Goal: Task Accomplishment & Management: Manage account settings

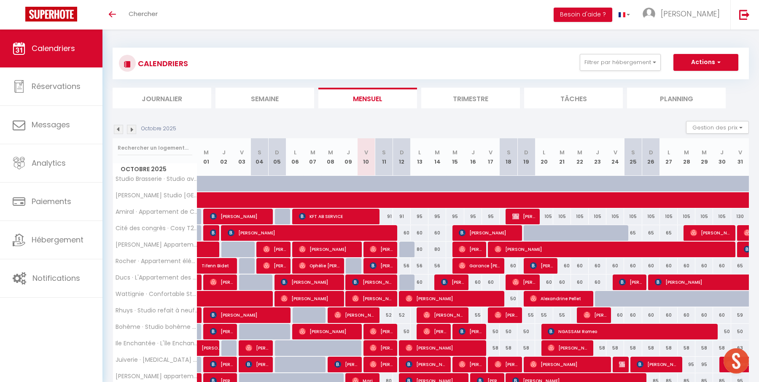
click at [419, 216] on div "95" at bounding box center [419, 217] width 18 height 16
type input "95"
type input "Lun 13 Octobre 2025"
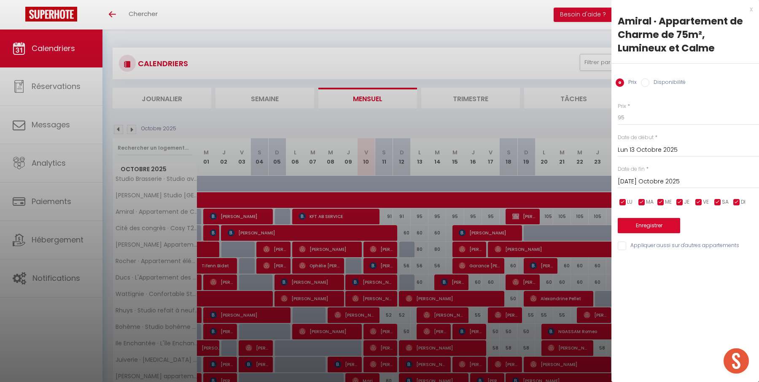
click at [652, 180] on input "[DATE] Octobre 2025" at bounding box center [687, 181] width 141 height 11
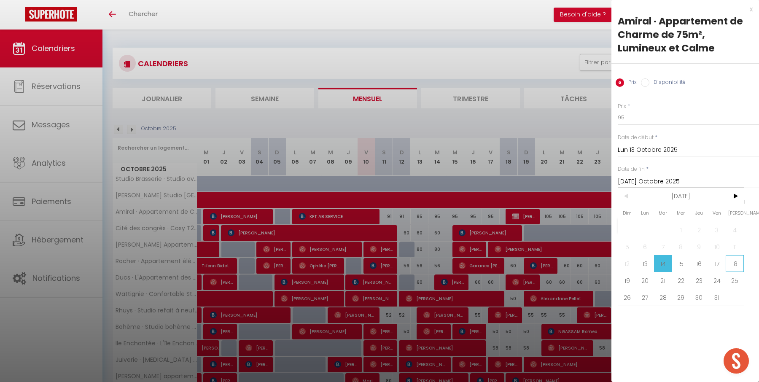
click at [732, 261] on span "18" at bounding box center [734, 263] width 18 height 17
type input "Sam 18 Octobre 2025"
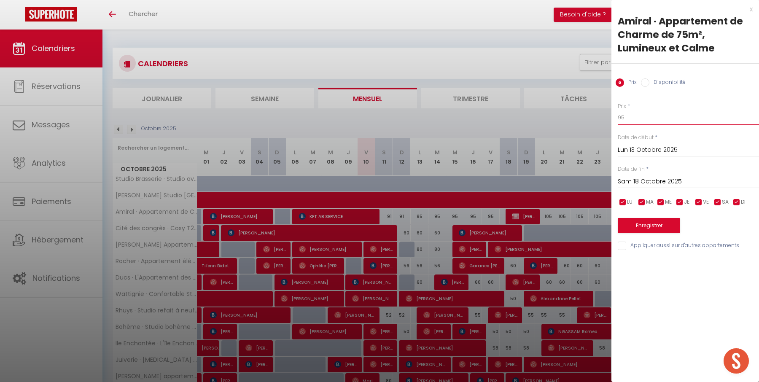
click at [692, 119] on input "95" at bounding box center [687, 117] width 141 height 15
type input "92"
click at [669, 221] on button "Enregistrer" at bounding box center [648, 225] width 62 height 15
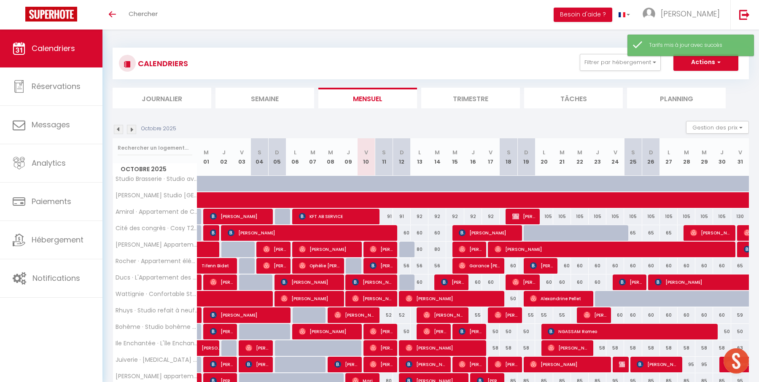
click at [407, 231] on div "60" at bounding box center [402, 233] width 18 height 16
type input "60"
type input "Dim 12 Octobre 2025"
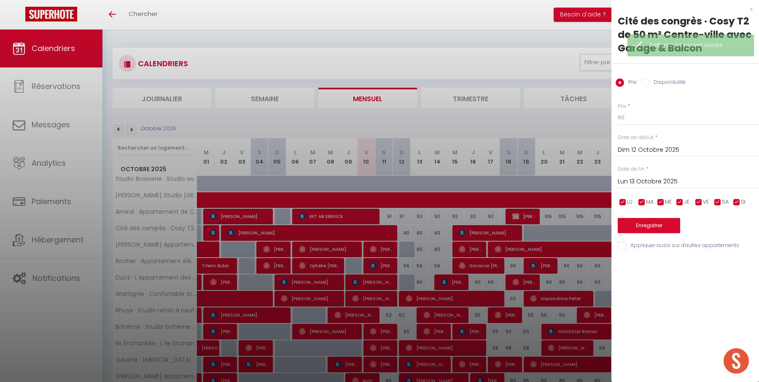
click at [647, 175] on div "Lun 13 Octobre 2025 < [DATE] > Dim Lun Mar Mer Jeu Ven Sam 1 2 3 4 5 6 7 8 9 10…" at bounding box center [687, 180] width 141 height 15
click at [651, 182] on input "Lun 13 Octobre 2025" at bounding box center [687, 181] width 141 height 11
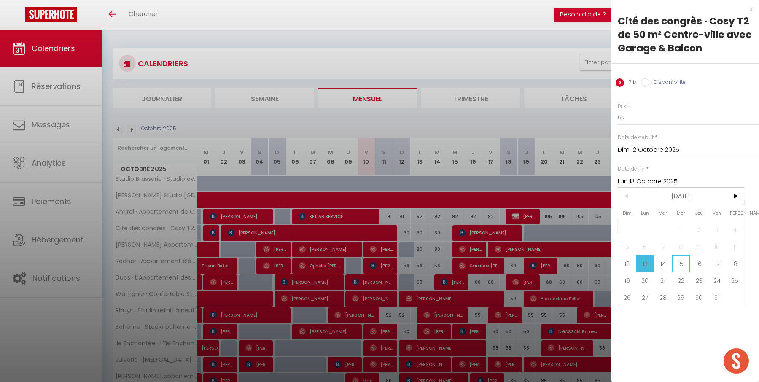
click at [683, 261] on span "15" at bounding box center [681, 263] width 18 height 17
type input "Mer 15 Octobre 2025"
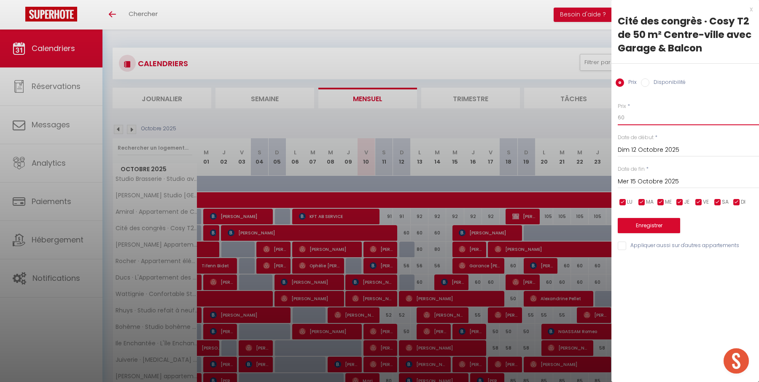
click at [697, 119] on input "60" at bounding box center [687, 117] width 141 height 15
type input "55"
click at [667, 228] on button "Enregistrer" at bounding box center [648, 225] width 62 height 15
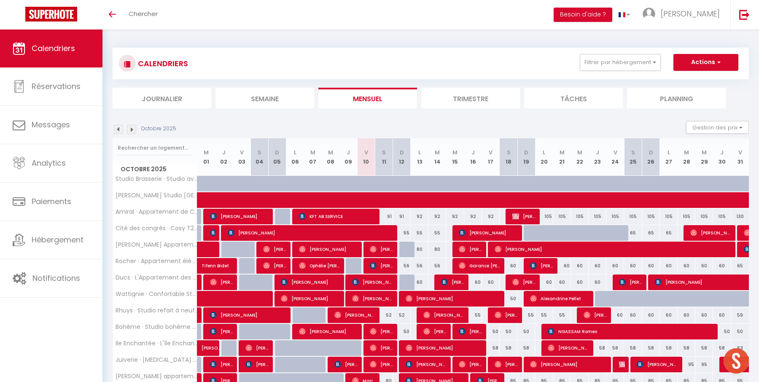
click at [420, 248] on div "80" at bounding box center [419, 249] width 18 height 16
type input "80"
type input "Lun 13 Octobre 2025"
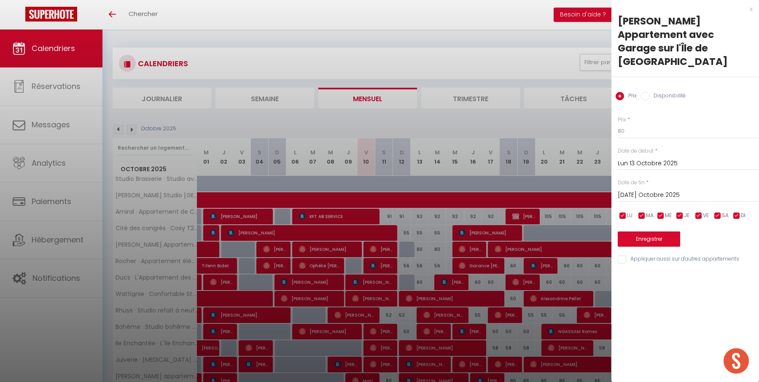
click at [674, 190] on input "[DATE] Octobre 2025" at bounding box center [687, 195] width 141 height 11
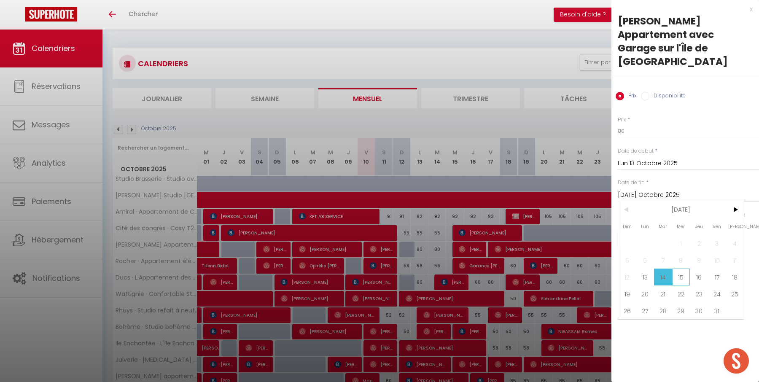
click at [681, 268] on span "15" at bounding box center [681, 276] width 18 height 17
type input "Mer 15 Octobre 2025"
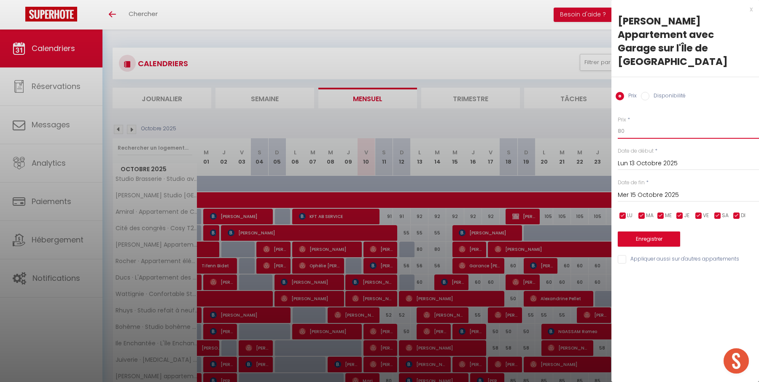
click at [655, 123] on input "80" at bounding box center [687, 130] width 141 height 15
type input "75"
click at [651, 231] on button "Enregistrer" at bounding box center [648, 238] width 62 height 15
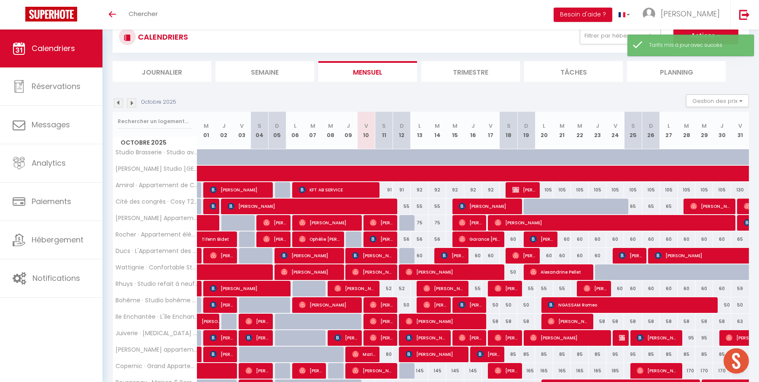
scroll to position [28, 0]
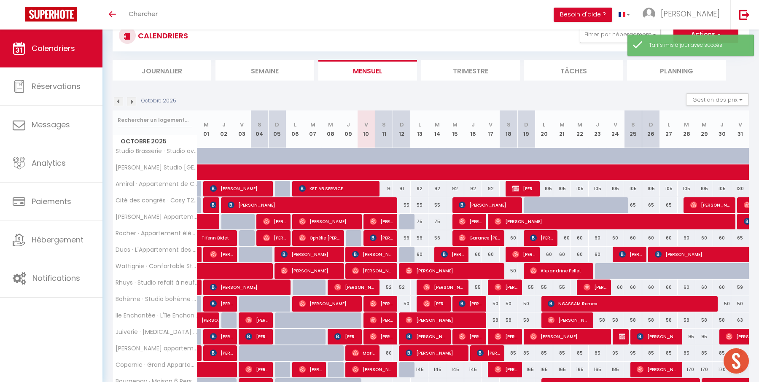
click at [408, 236] on div "56" at bounding box center [402, 238] width 18 height 16
type input "56"
type input "Dim 12 Octobre 2025"
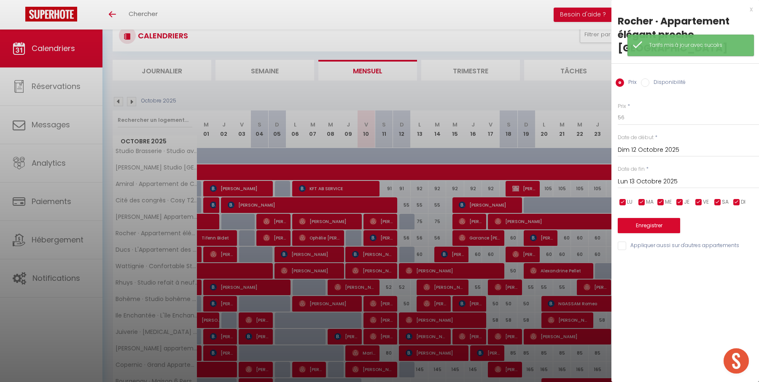
click at [635, 182] on input "Lun 13 Octobre 2025" at bounding box center [687, 181] width 141 height 11
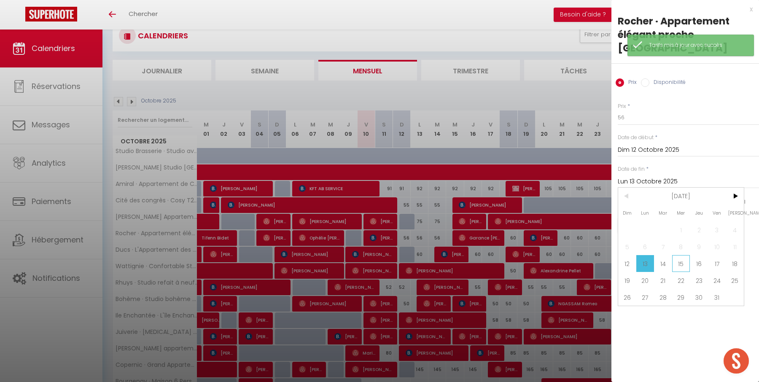
click at [681, 264] on span "15" at bounding box center [681, 263] width 18 height 17
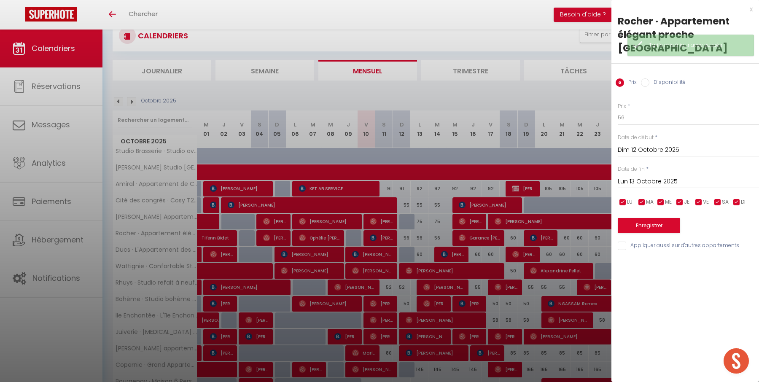
type input "Mer 15 Octobre 2025"
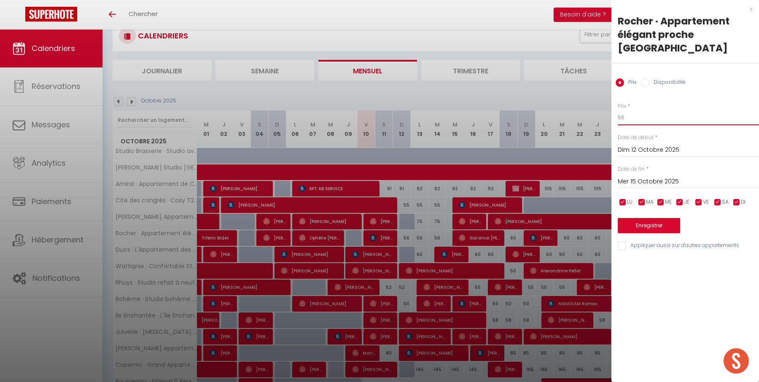
click at [655, 116] on input "56" at bounding box center [687, 117] width 141 height 15
type input "54"
click at [660, 220] on button "Enregistrer" at bounding box center [648, 225] width 62 height 15
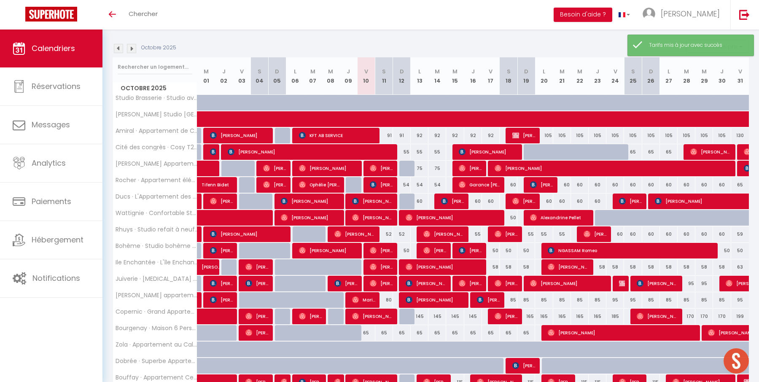
scroll to position [92, 0]
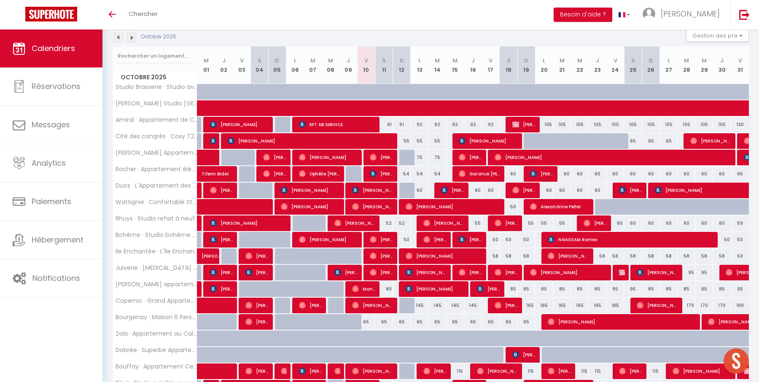
click at [389, 222] on div "52" at bounding box center [384, 223] width 18 height 16
type input "52"
type input "Sam 11 Octobre 2025"
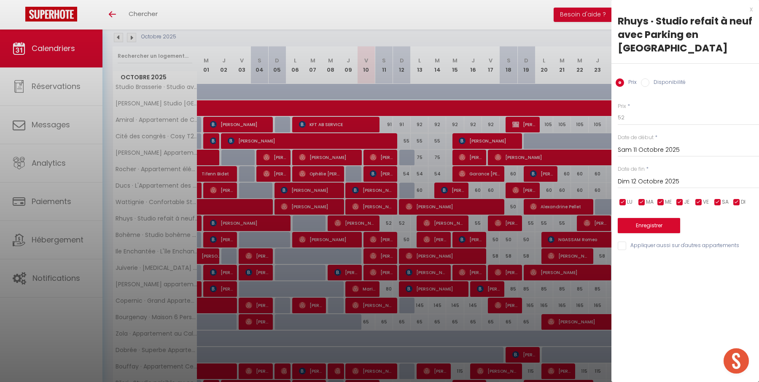
click at [637, 180] on input "Dim 12 Octobre 2025" at bounding box center [687, 181] width 141 height 11
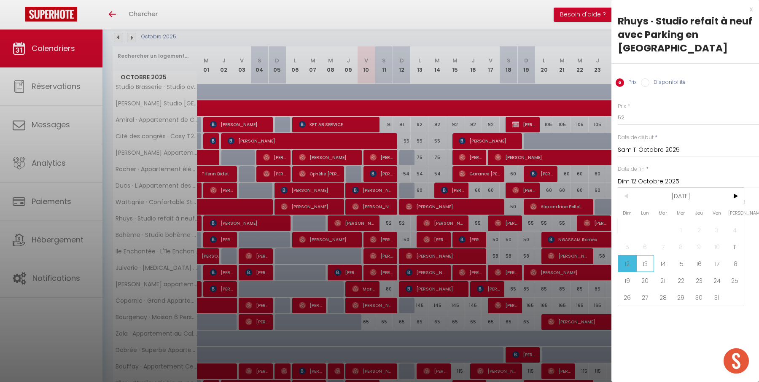
click at [646, 261] on span "13" at bounding box center [645, 263] width 18 height 17
type input "Lun 13 Octobre 2025"
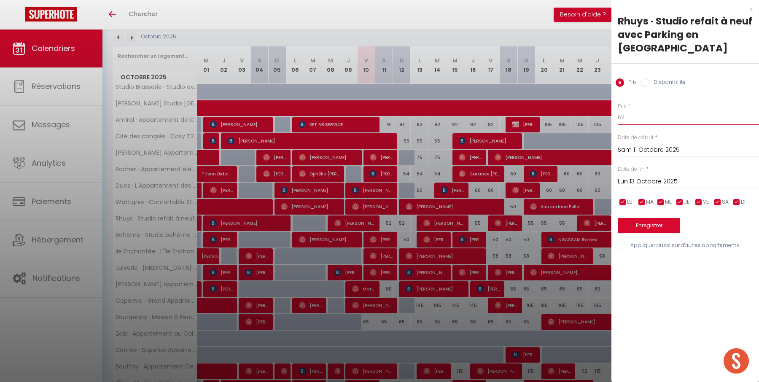
click at [649, 120] on input "52" at bounding box center [687, 117] width 141 height 15
type input "50"
click at [665, 230] on button "Enregistrer" at bounding box center [648, 225] width 62 height 15
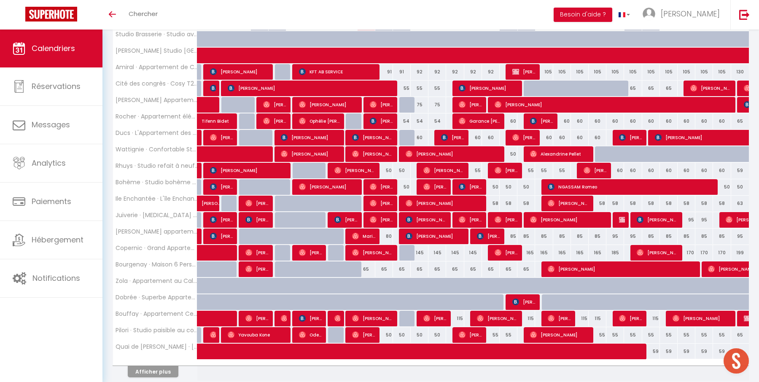
scroll to position [174, 0]
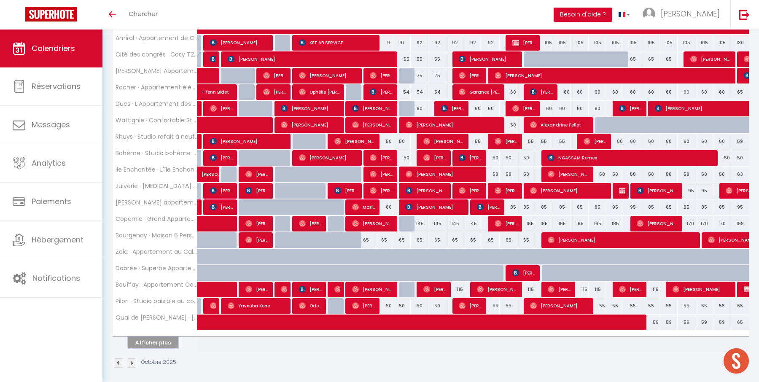
click at [167, 337] on button "Afficher plus" at bounding box center [153, 342] width 51 height 11
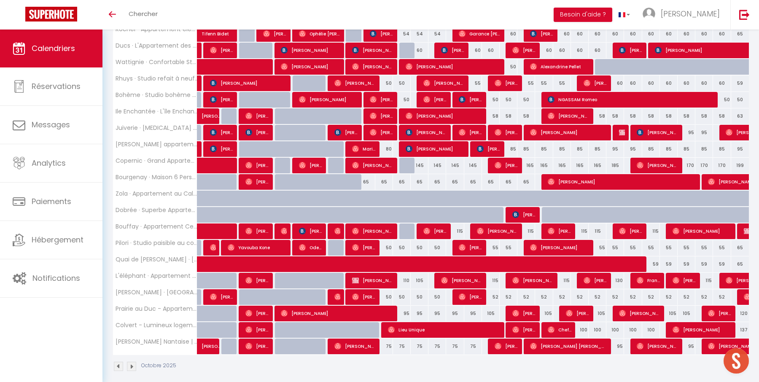
scroll to position [233, 0]
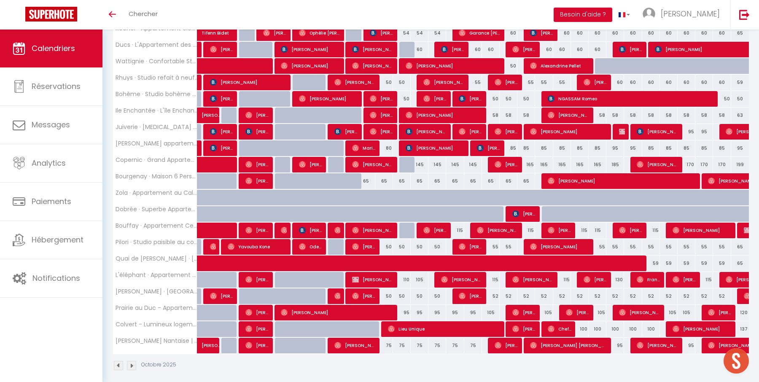
click at [405, 276] on div "110" at bounding box center [402, 280] width 18 height 16
type input "110"
type input "Dim 12 Octobre 2025"
type input "Lun 13 Octobre 2025"
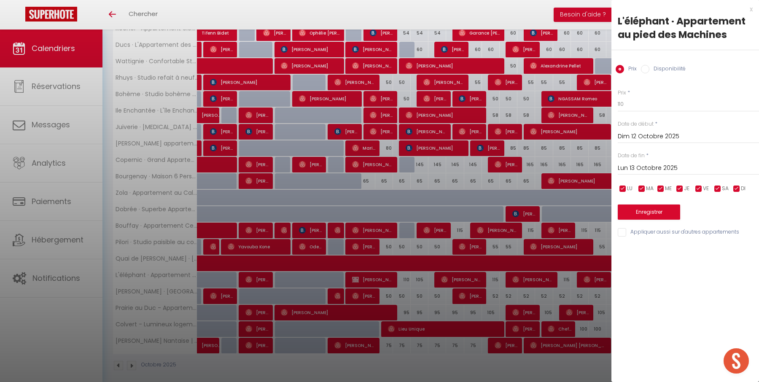
click at [639, 96] on div "Prix * 110" at bounding box center [687, 100] width 141 height 23
click at [644, 102] on input "110" at bounding box center [687, 104] width 141 height 15
type input "105"
click at [646, 206] on button "Enregistrer" at bounding box center [648, 211] width 62 height 15
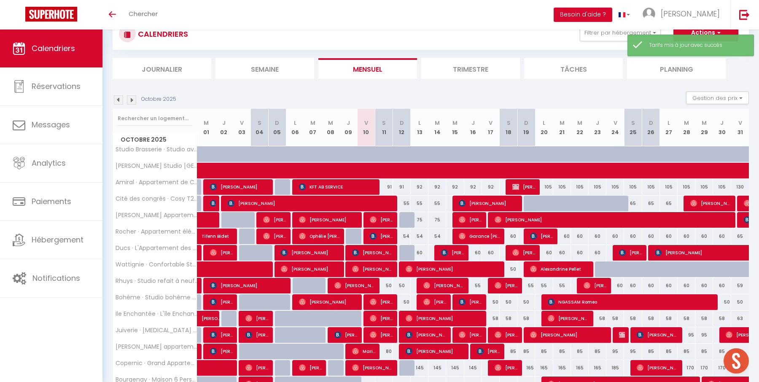
scroll to position [174, 0]
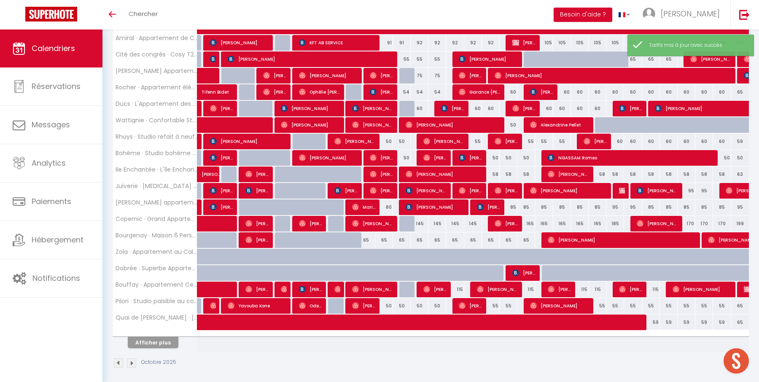
click at [147, 331] on div at bounding box center [155, 333] width 84 height 5
click at [150, 337] on button "Afficher plus" at bounding box center [153, 342] width 51 height 11
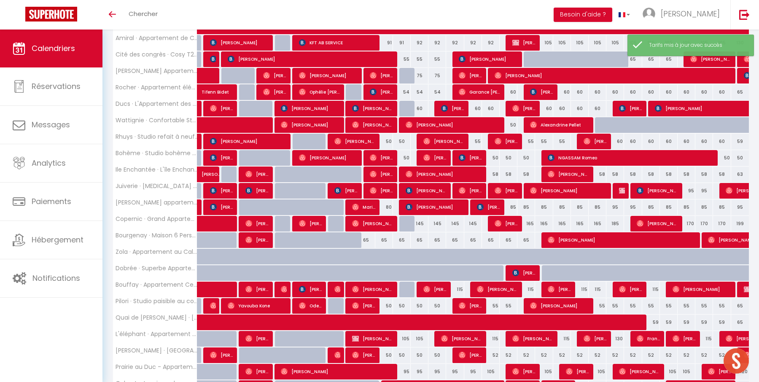
scroll to position [235, 0]
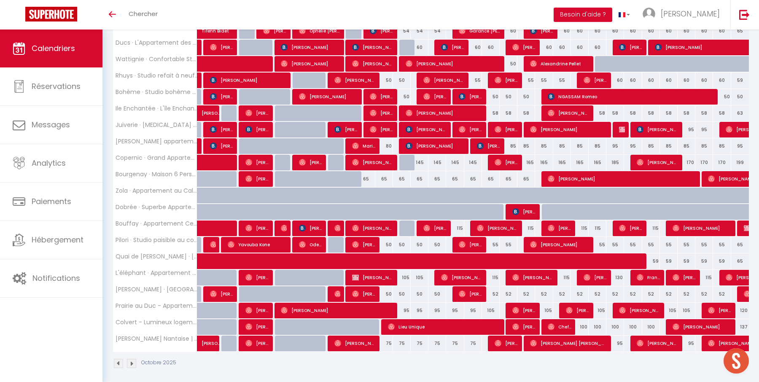
click at [489, 308] on div "105" at bounding box center [491, 311] width 18 height 16
type input "105"
type input "Ven 17 Octobre 2025"
type input "Sam 18 Octobre 2025"
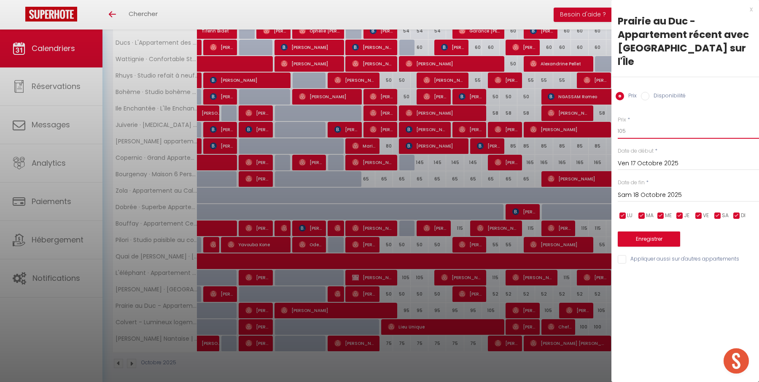
click at [645, 123] on input "105" at bounding box center [687, 130] width 141 height 15
type input "95"
click at [652, 231] on button "Enregistrer" at bounding box center [648, 238] width 62 height 15
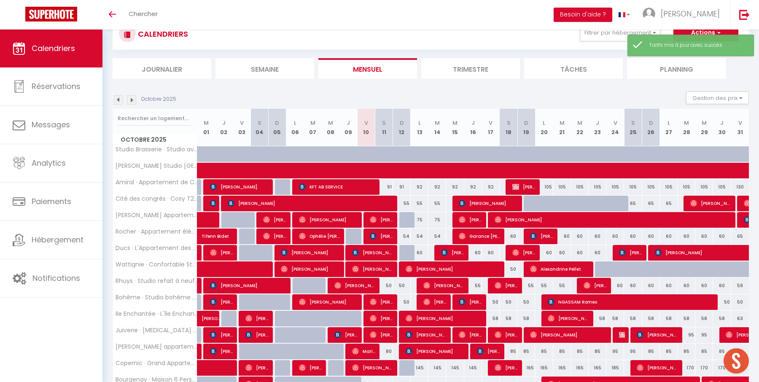
scroll to position [174, 0]
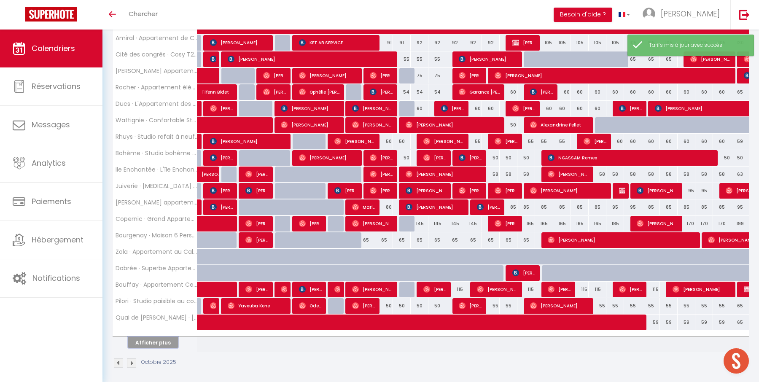
click at [142, 339] on button "Afficher plus" at bounding box center [153, 342] width 51 height 11
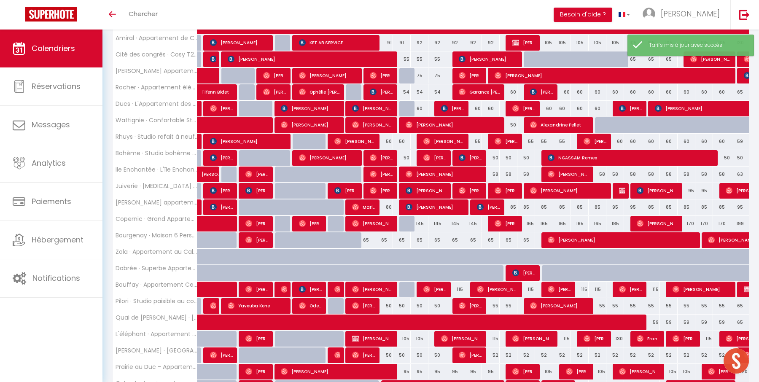
scroll to position [235, 0]
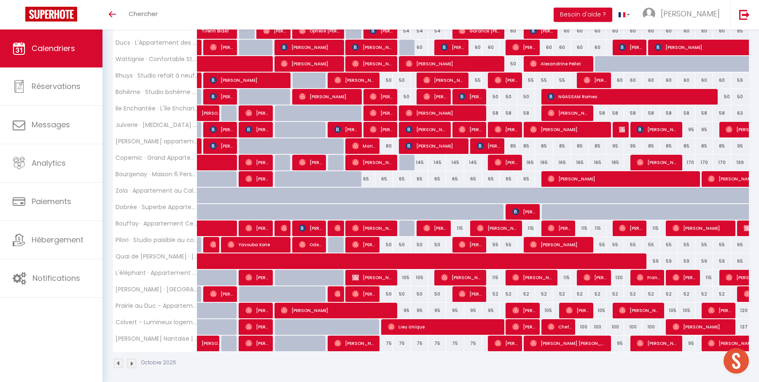
click at [389, 339] on div "75" at bounding box center [384, 343] width 18 height 16
type input "75"
type input "Sam 11 Octobre 2025"
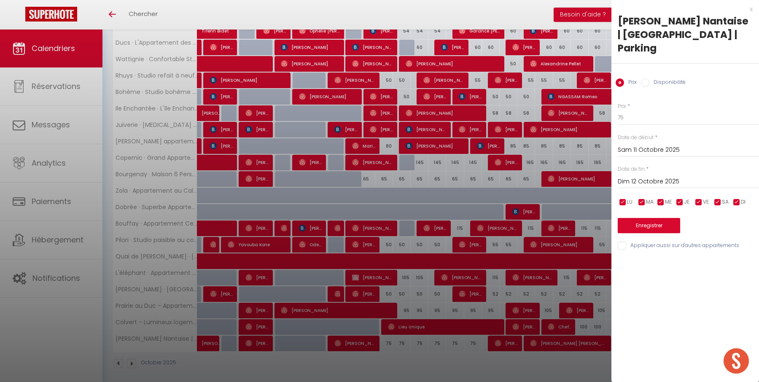
click at [649, 182] on input "Dim 12 Octobre 2025" at bounding box center [687, 181] width 141 height 11
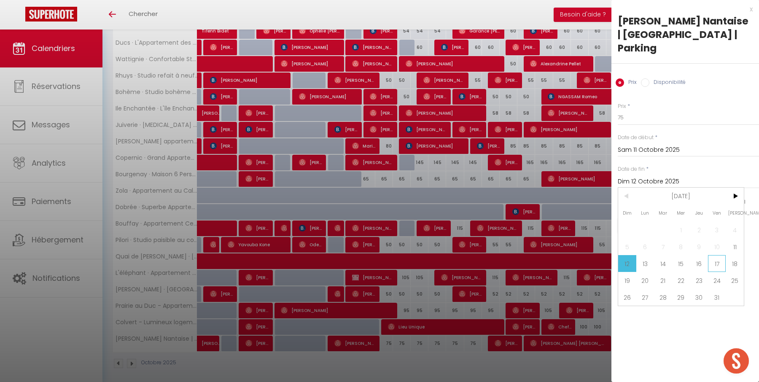
click at [709, 258] on span "17" at bounding box center [717, 263] width 18 height 17
type input "Ven 17 Octobre 2025"
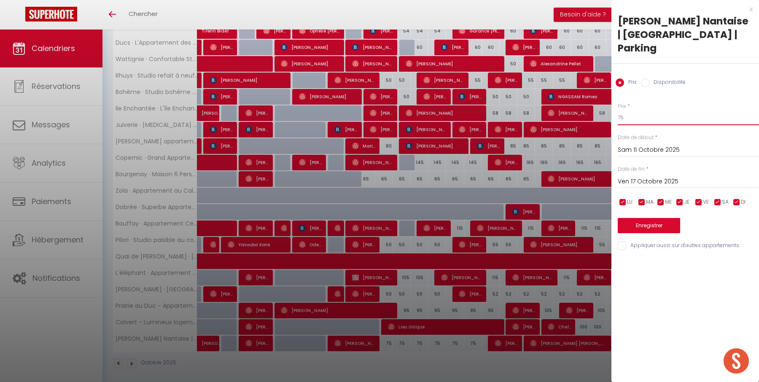
click at [690, 122] on input "75" at bounding box center [687, 117] width 141 height 15
type input "72"
click at [673, 220] on button "Enregistrer" at bounding box center [648, 225] width 62 height 15
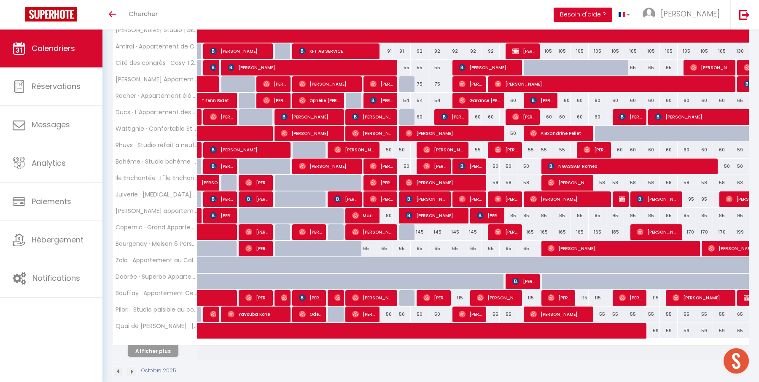
scroll to position [174, 0]
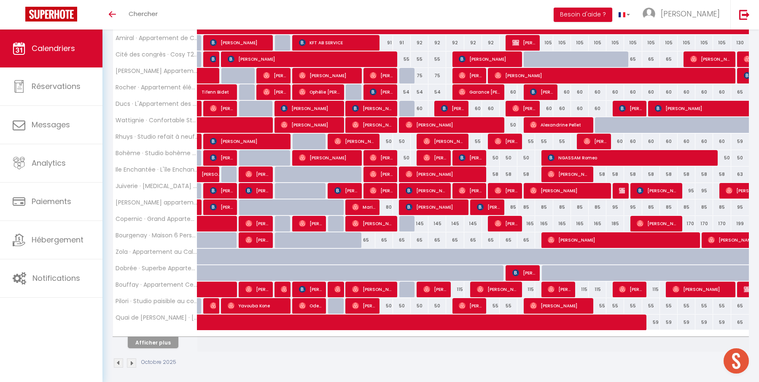
click at [529, 221] on div "165" at bounding box center [526, 224] width 18 height 16
type input "165"
type input "Dim 19 Octobre 2025"
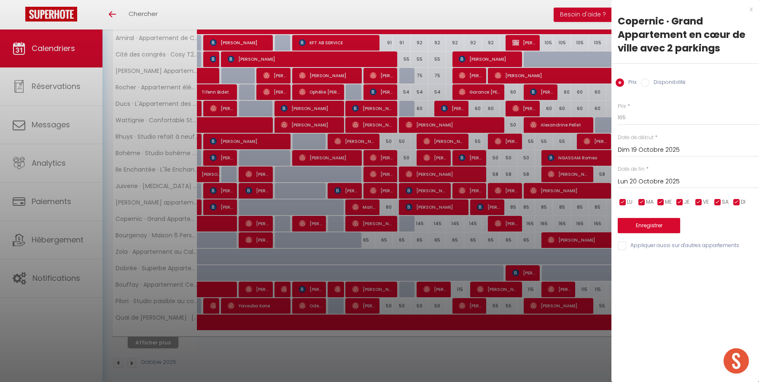
click at [659, 180] on input "Lun 20 Octobre 2025" at bounding box center [687, 181] width 141 height 11
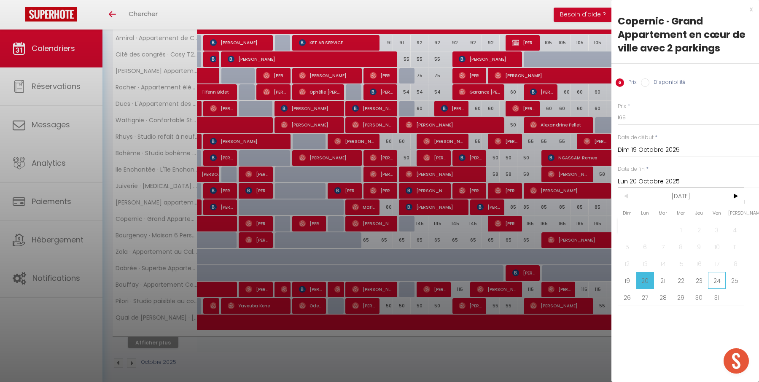
click at [716, 275] on span "24" at bounding box center [717, 280] width 18 height 17
type input "Ven 24 Octobre 2025"
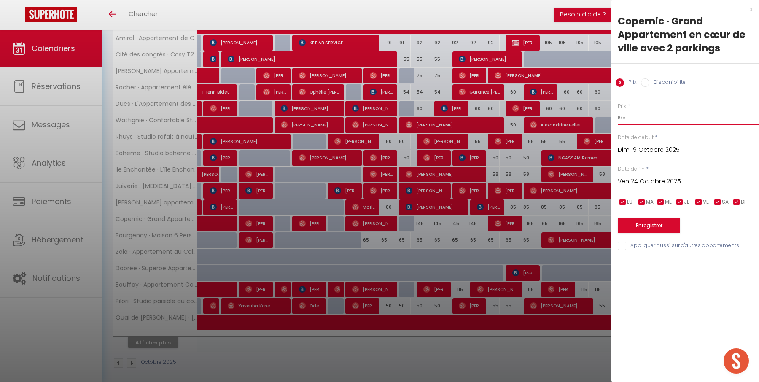
click at [676, 120] on input "165" at bounding box center [687, 117] width 141 height 15
type input "155"
click at [673, 228] on button "Enregistrer" at bounding box center [648, 225] width 62 height 15
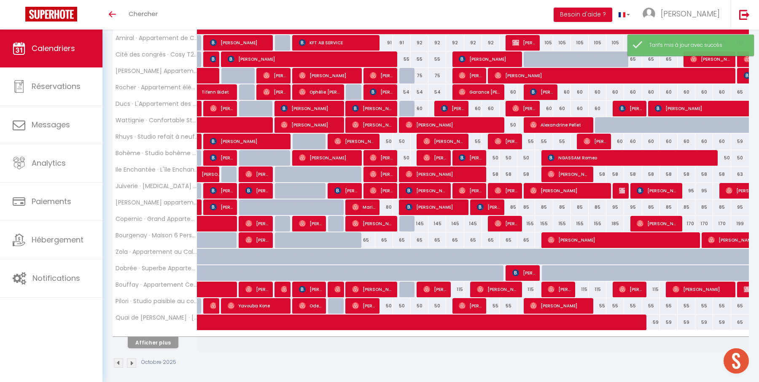
click at [615, 221] on div "185" at bounding box center [615, 224] width 18 height 16
type input "185"
type input "Ven 24 Octobre 2025"
type input "Sam 25 Octobre 2025"
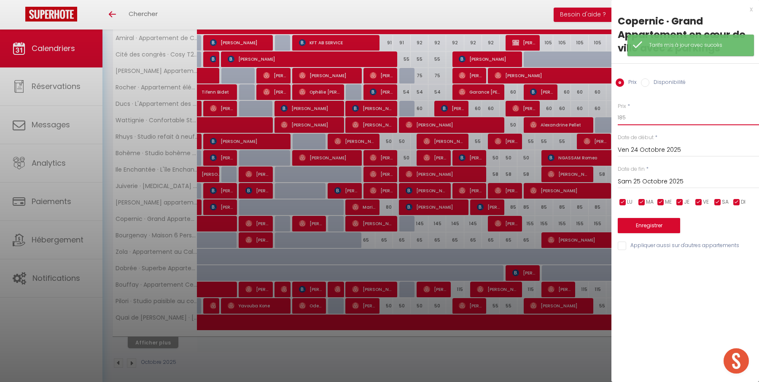
click at [621, 115] on input "185" at bounding box center [687, 117] width 141 height 15
type input "165"
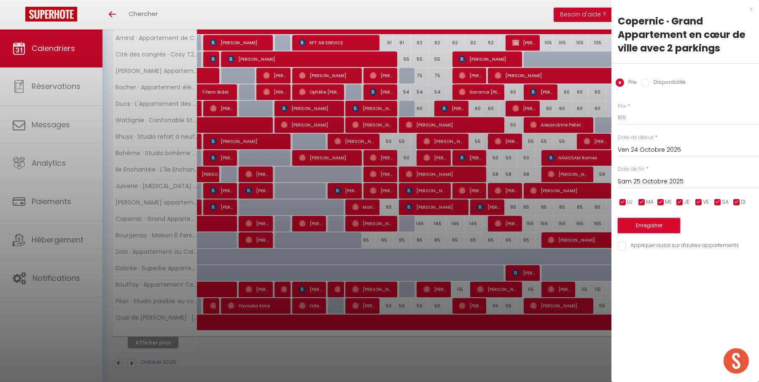
click at [636, 218] on button "Enregistrer" at bounding box center [648, 225] width 62 height 15
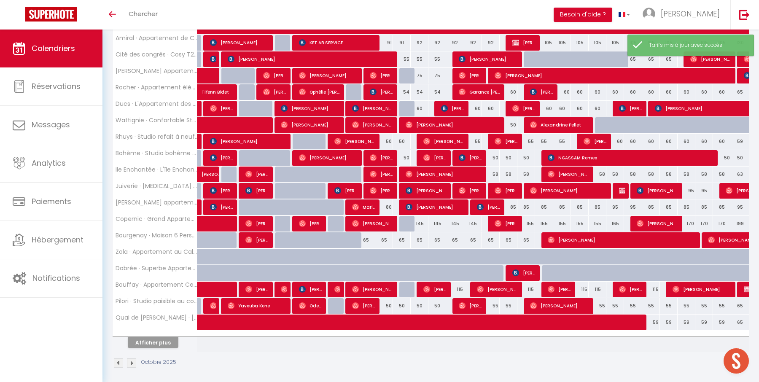
scroll to position [0, 0]
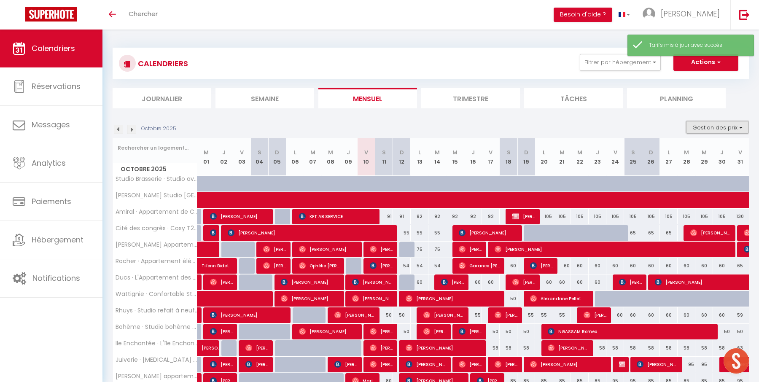
click at [707, 126] on button "Gestion des prix" at bounding box center [717, 127] width 63 height 13
click at [678, 155] on input "Nb Nuits minimum" at bounding box center [710, 153] width 76 height 8
checkbox input "true"
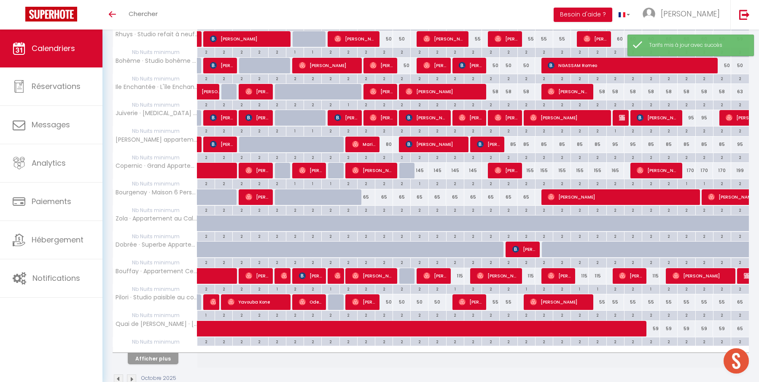
scroll to position [367, 0]
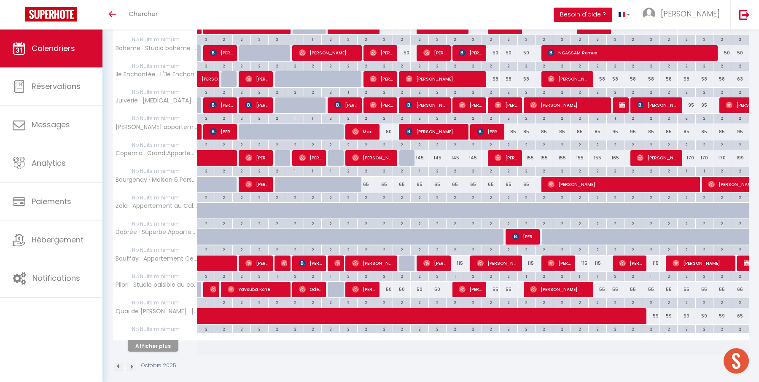
click at [526, 166] on div "2" at bounding box center [526, 170] width 17 height 8
type input "2"
type input "Dim 19 Octobre 2025"
type input "Lun 20 Octobre 2025"
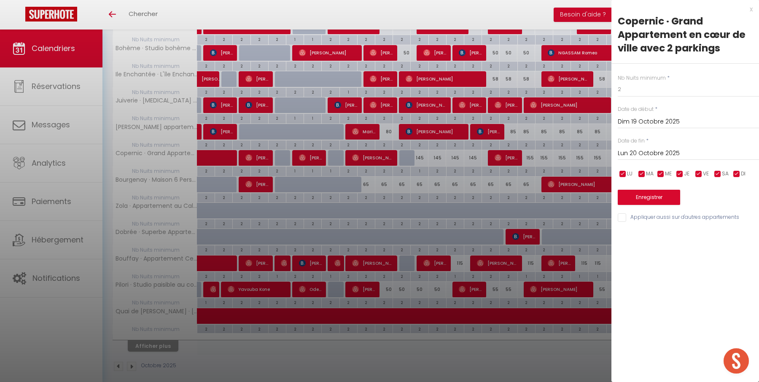
click at [546, 166] on div at bounding box center [379, 191] width 759 height 382
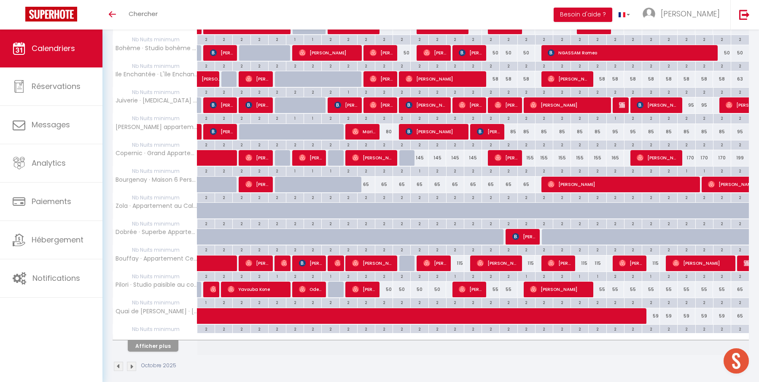
click at [544, 166] on div "2" at bounding box center [543, 170] width 17 height 8
type input "2"
type input "Lun 20 Octobre 2025"
type input "[DATE] Octobre 2025"
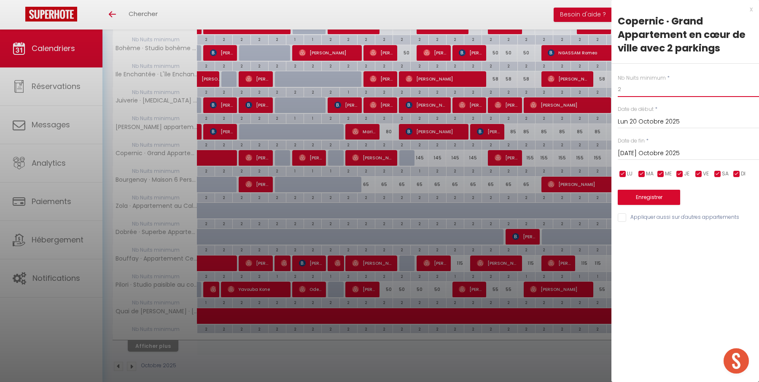
click at [638, 89] on input "2" at bounding box center [687, 89] width 141 height 15
type input "1"
click at [638, 198] on button "Enregistrer" at bounding box center [648, 197] width 62 height 15
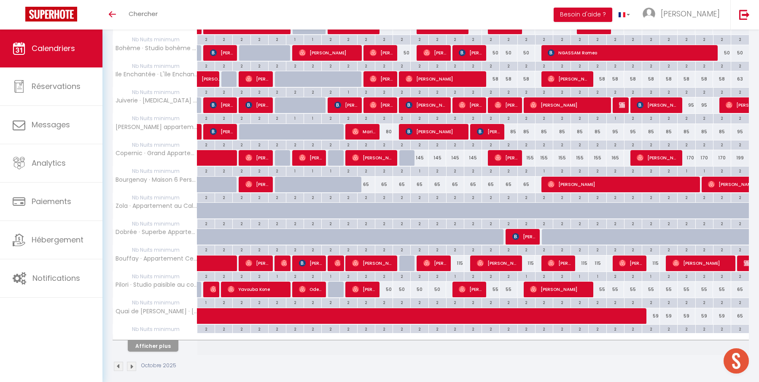
click at [739, 154] on div "199" at bounding box center [740, 158] width 18 height 16
type input "199"
type input "Ven 31 Octobre 2025"
type input "[PERSON_NAME] 01 Novembre 2025"
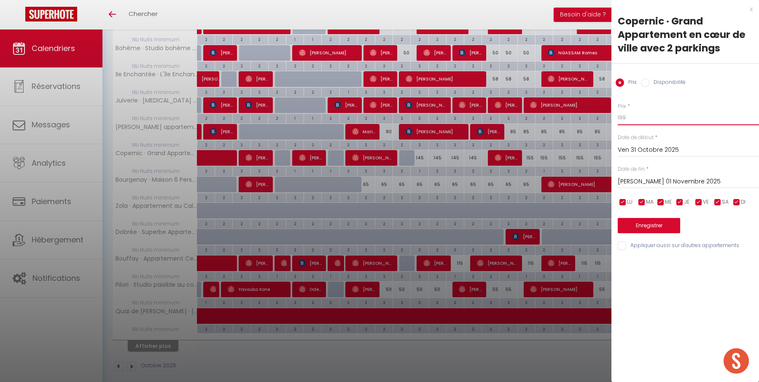
click at [665, 117] on input "199" at bounding box center [687, 117] width 141 height 15
type input "180"
click at [657, 224] on button "Enregistrer" at bounding box center [648, 225] width 62 height 15
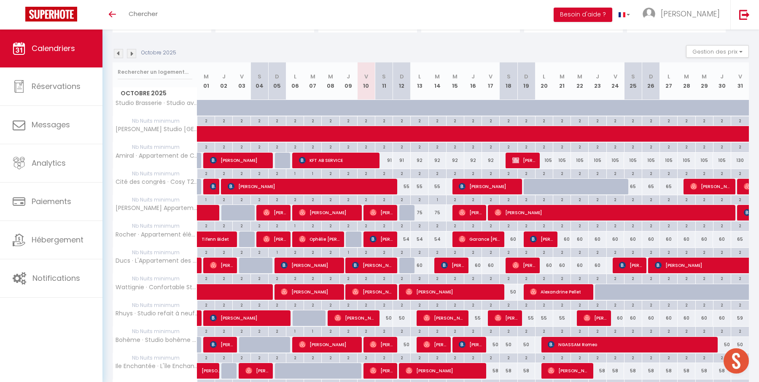
scroll to position [72, 0]
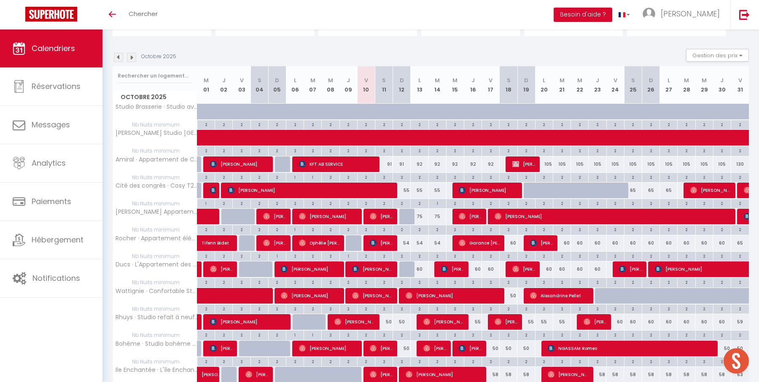
click at [117, 56] on img at bounding box center [118, 57] width 9 height 9
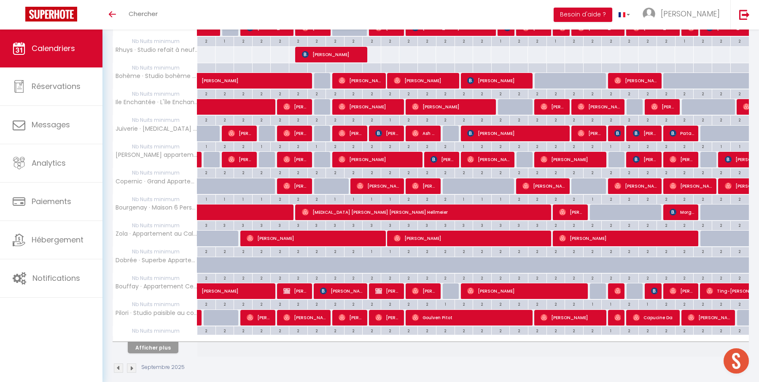
scroll to position [367, 0]
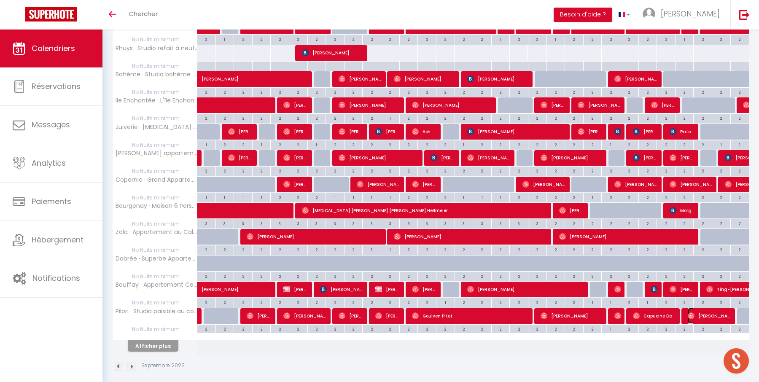
click at [698, 309] on span "[PERSON_NAME]" at bounding box center [708, 316] width 43 height 16
select select "OK"
select select "1"
select select "0"
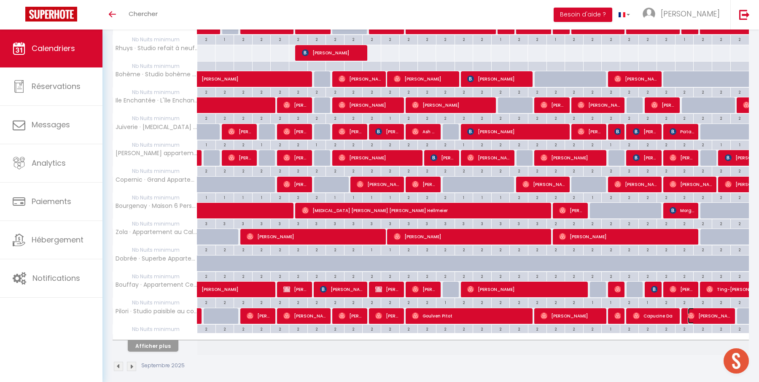
select select "1"
select select
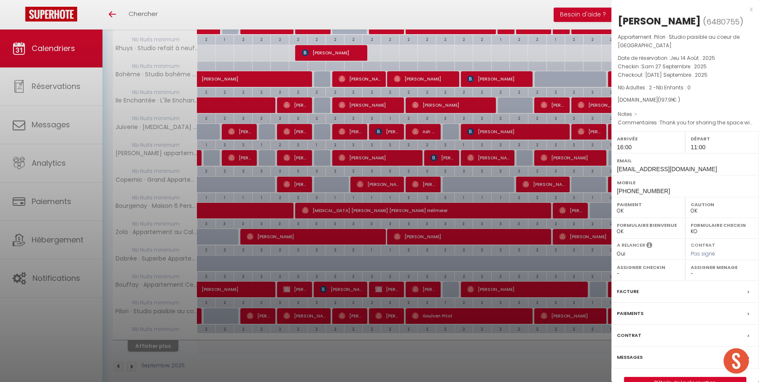
select select "34949"
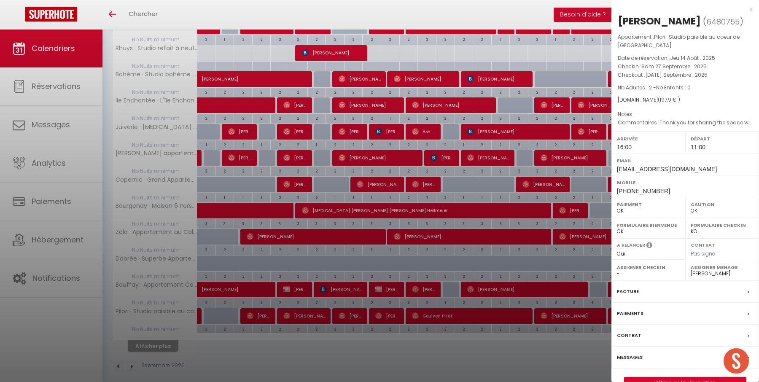
click at [653, 355] on div "Messages" at bounding box center [684, 357] width 147 height 22
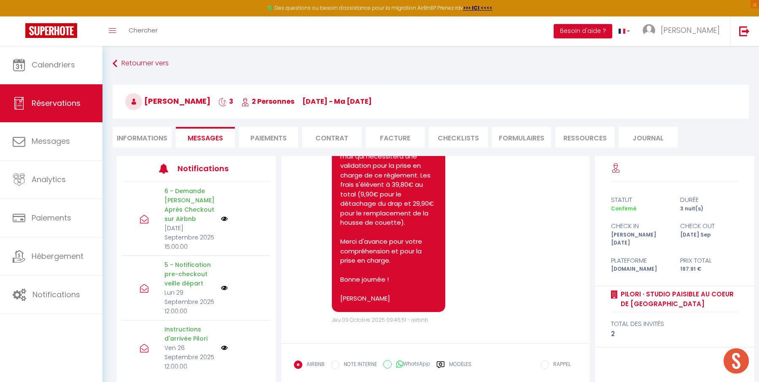
scroll to position [46, 0]
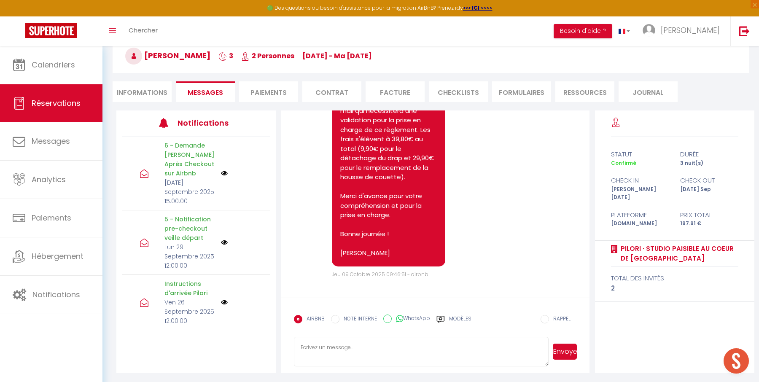
click at [416, 315] on label "WhatsApp" at bounding box center [411, 318] width 38 height 9
click at [392, 315] on input "WhatsApp" at bounding box center [387, 318] width 8 height 8
radio input "true"
radio input "false"
click at [563, 353] on button "Envoyer" at bounding box center [564, 351] width 24 height 16
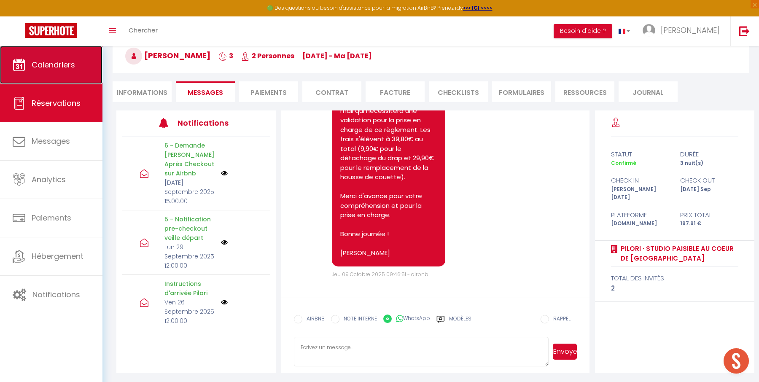
click at [74, 54] on link "Calendriers" at bounding box center [51, 65] width 102 height 38
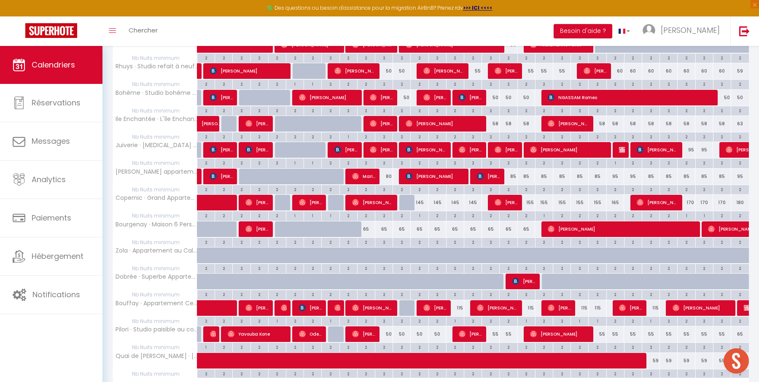
scroll to position [384, 0]
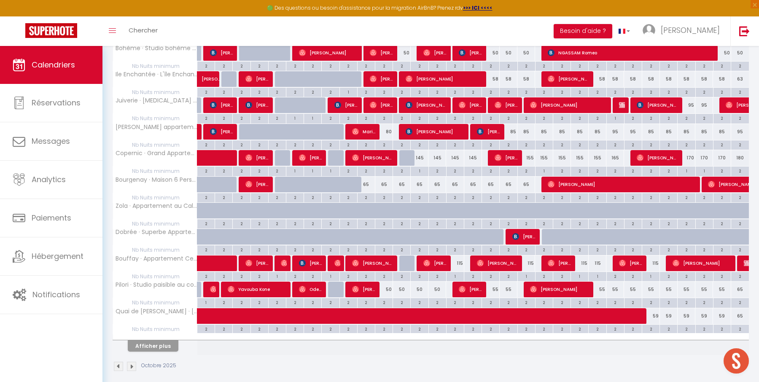
click at [176, 340] on div "Afficher plus" at bounding box center [153, 346] width 88 height 12
click at [162, 340] on button "Afficher plus" at bounding box center [153, 345] width 51 height 11
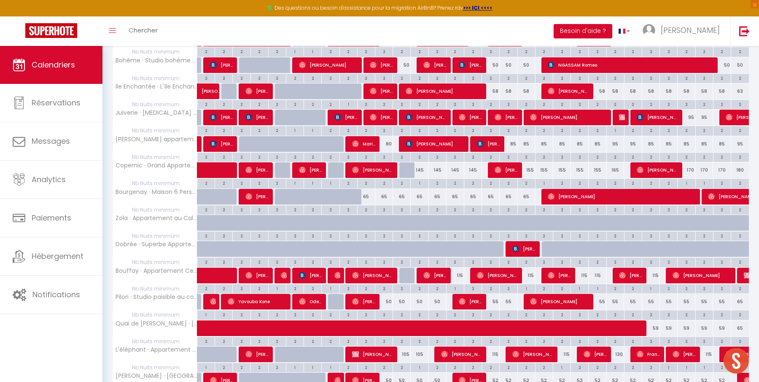
scroll to position [373, 0]
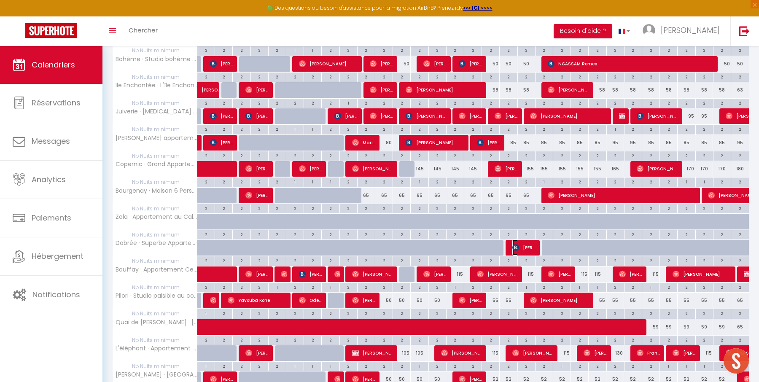
click at [515, 244] on img at bounding box center [515, 247] width 7 height 7
select select "OK"
select select "KO"
select select "0"
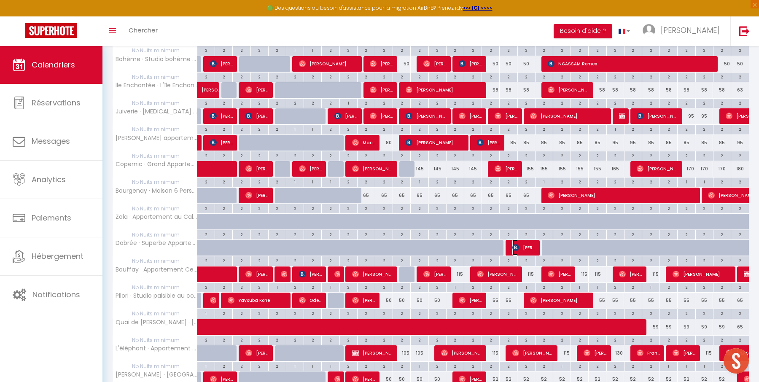
select select "1"
select select
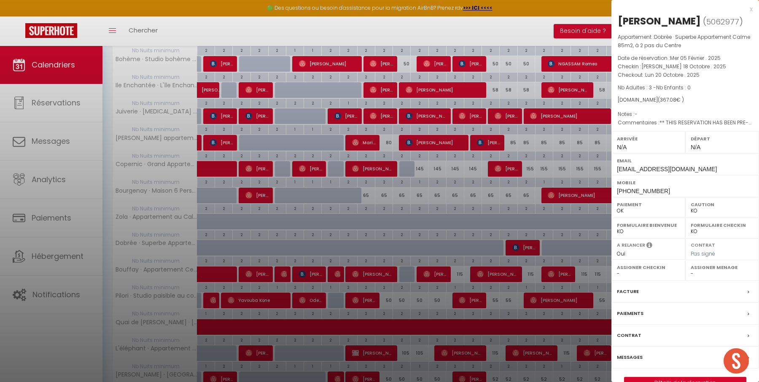
click at [751, 11] on div "x" at bounding box center [681, 9] width 141 height 10
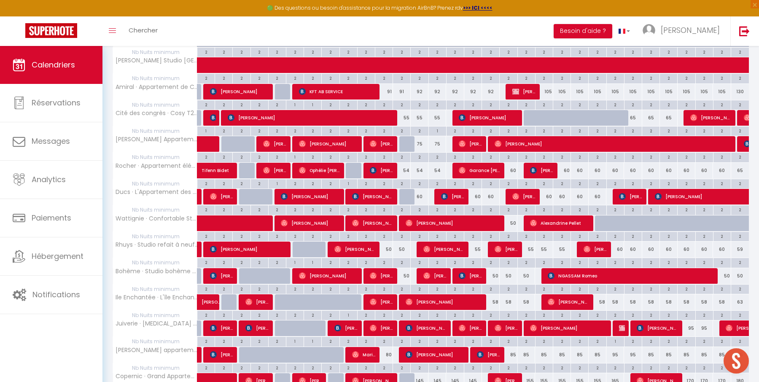
scroll to position [0, 0]
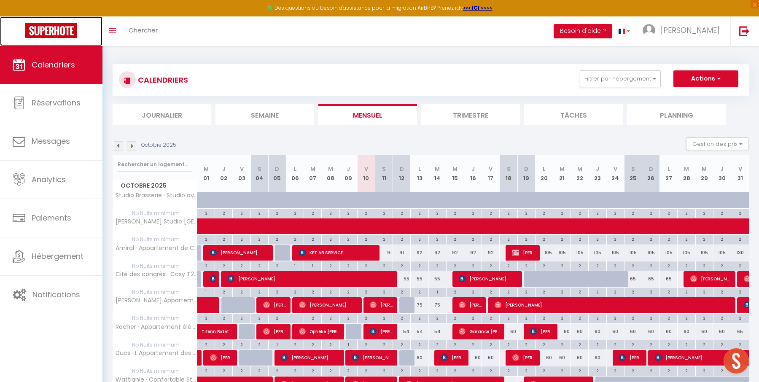
click at [61, 29] on img at bounding box center [51, 30] width 52 height 15
